Goal: Task Accomplishment & Management: Use online tool/utility

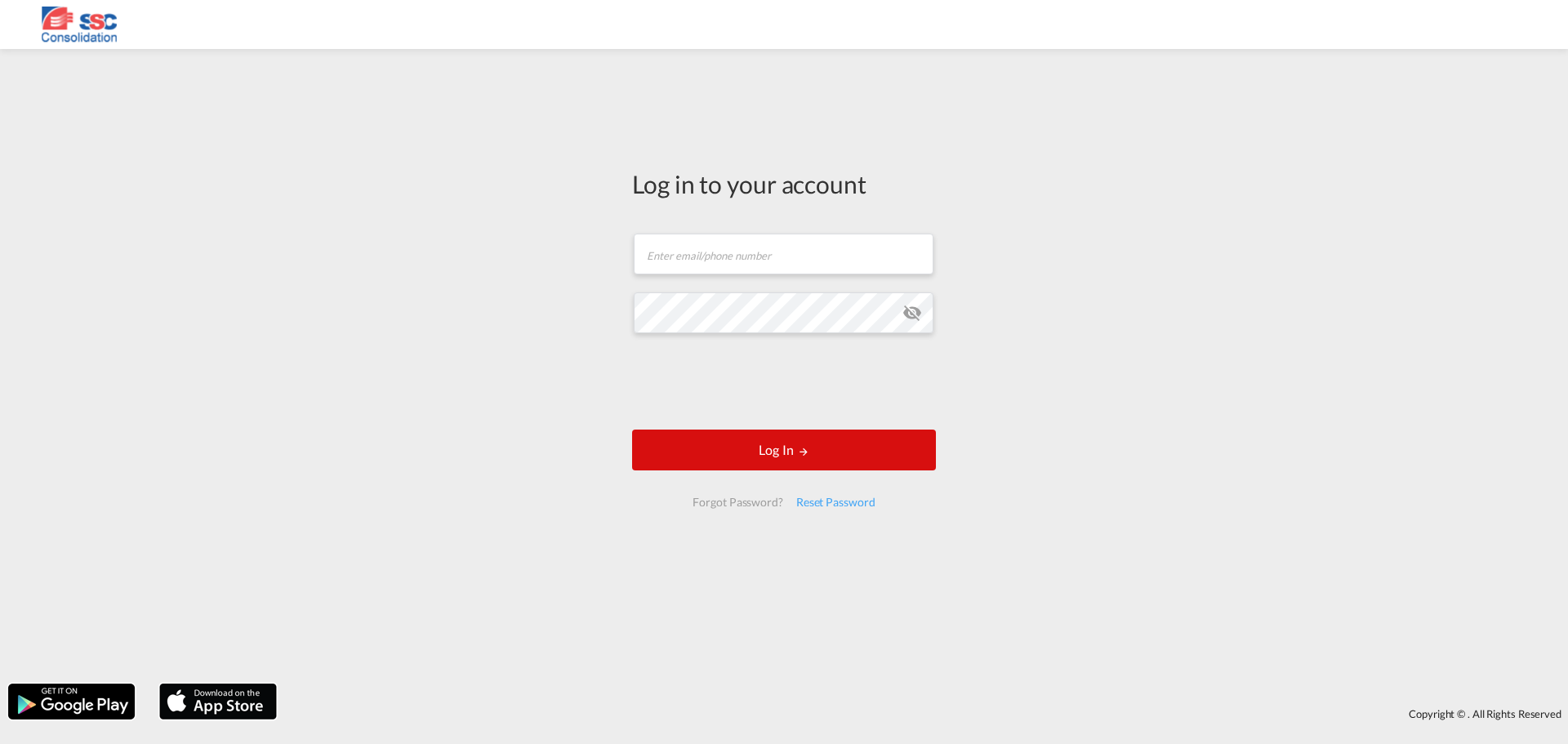
click at [721, 277] on form "Email field is required Password field is required Log In Forgot Password? Rese…" at bounding box center [784, 370] width 304 height 306
click at [712, 255] on input "text" at bounding box center [784, 253] width 299 height 40
type input "[EMAIL_ADDRESS][DOMAIN_NAME]"
click at [632, 429] on button "Log In" at bounding box center [784, 449] width 304 height 40
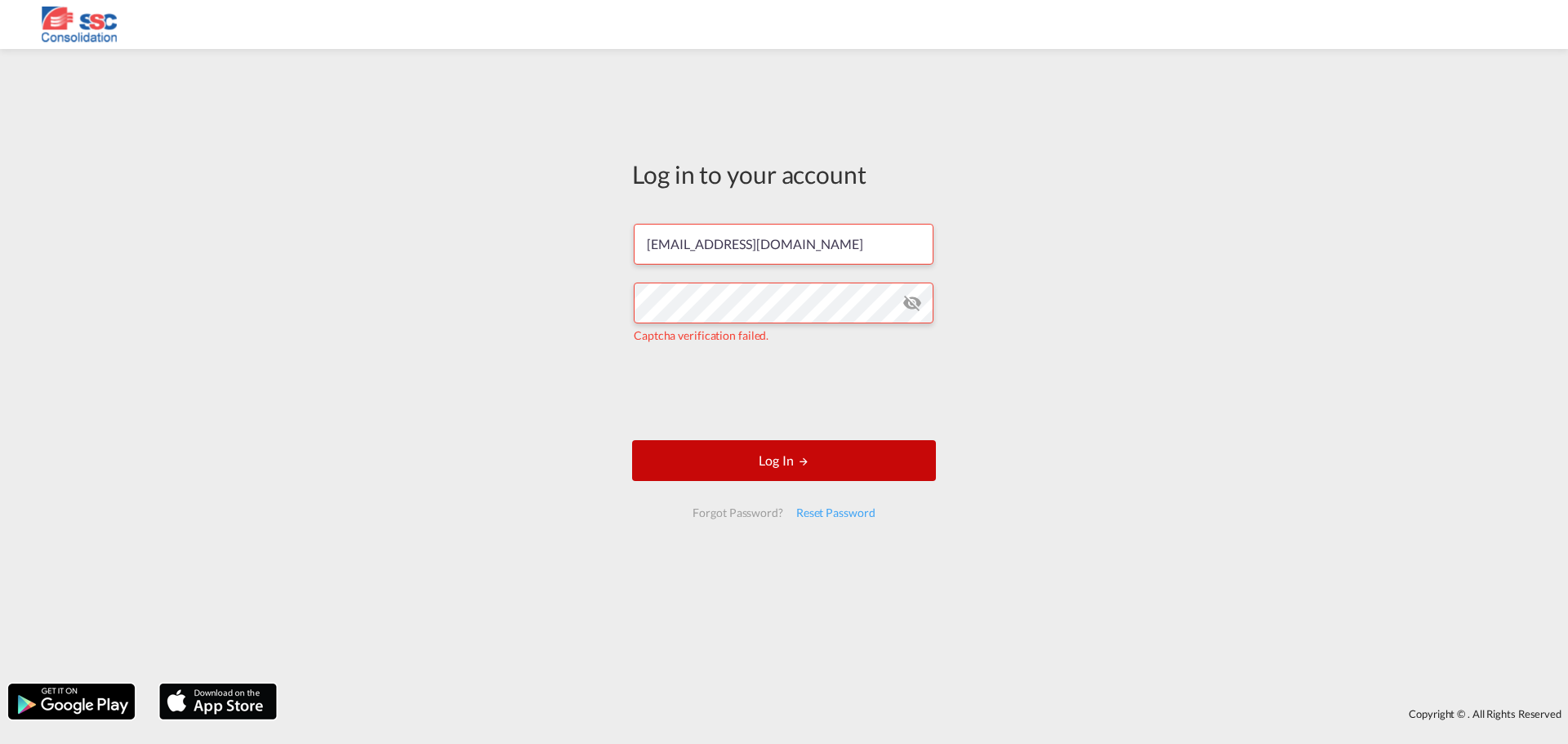
click at [765, 450] on button "Log In" at bounding box center [784, 460] width 304 height 40
